Goal: Information Seeking & Learning: Learn about a topic

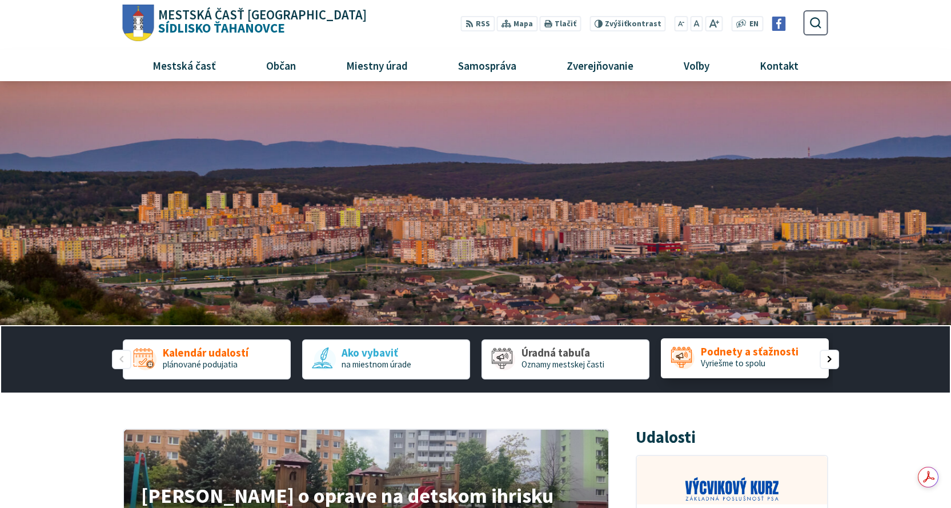
click at [758, 347] on span "Podnety a sťažnosti" at bounding box center [749, 352] width 98 height 12
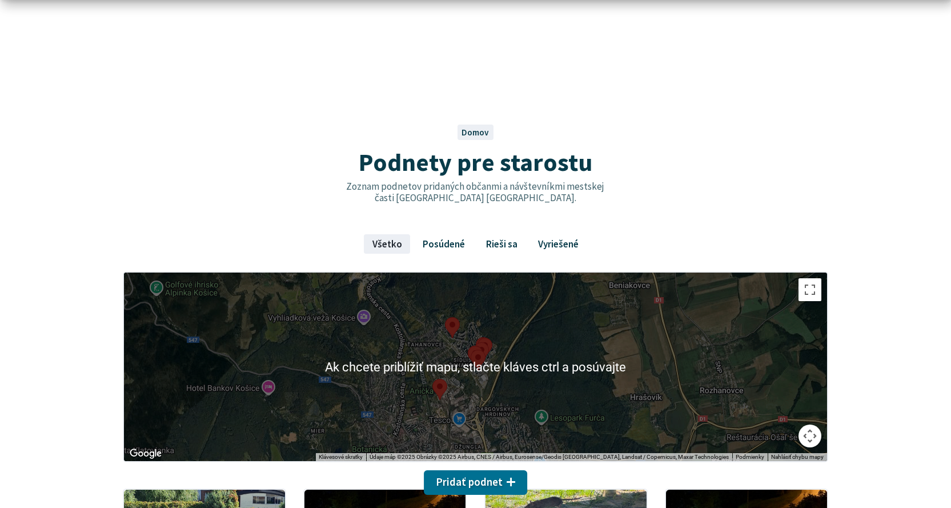
scroll to position [285, 0]
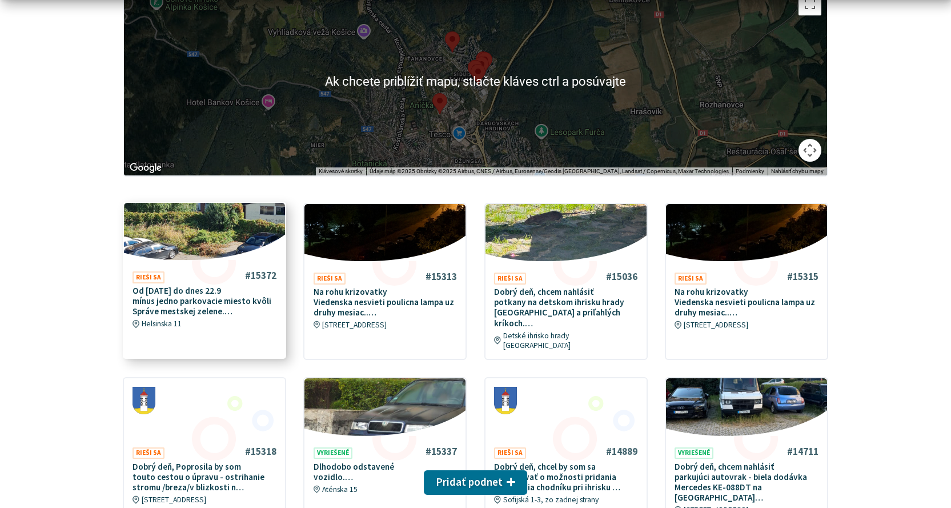
click at [219, 303] on p "Od piatka 19.9 do dnes 22.9 mínus jedno parkovacie miesto kvôli Správe mestskej…" at bounding box center [204, 300] width 144 height 31
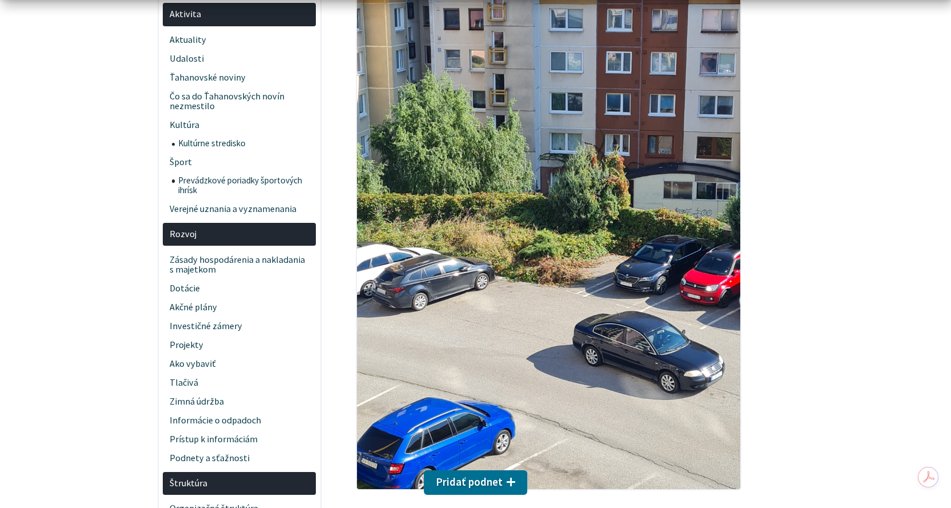
scroll to position [400, 0]
